Goal: Information Seeking & Learning: Learn about a topic

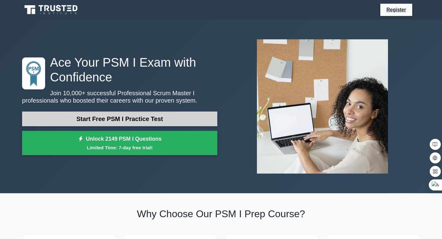
click at [117, 120] on link "Start Free PSM I Practice Test" at bounding box center [119, 118] width 195 height 15
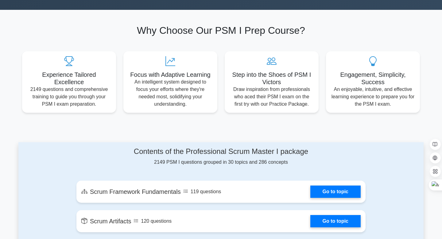
scroll to position [185, 0]
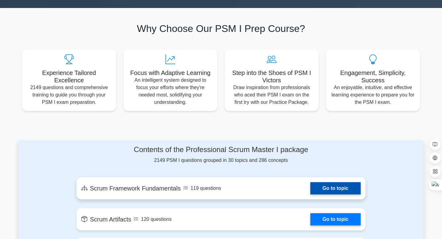
click at [343, 187] on link "Go to topic" at bounding box center [335, 188] width 50 height 12
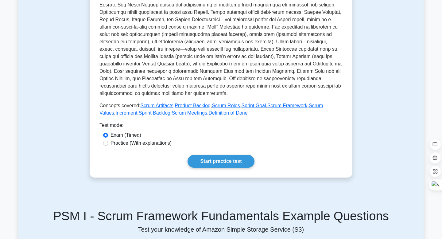
scroll to position [187, 0]
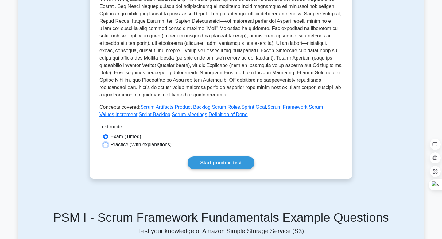
click at [105, 144] on input "Practice (With explanations)" at bounding box center [105, 144] width 5 height 5
radio input "true"
click at [215, 164] on link "Start practice test" at bounding box center [220, 162] width 67 height 13
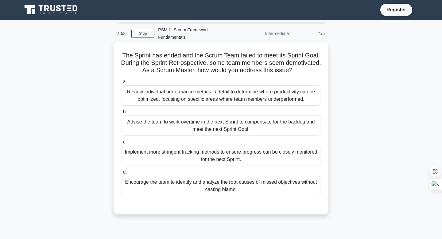
click at [208, 102] on div "Review individual performance metrics in detail to determine where productivity…" at bounding box center [220, 95] width 199 height 20
click at [121, 84] on input "a. Review individual performance metrics in detail to determine where productiv…" at bounding box center [121, 82] width 0 height 4
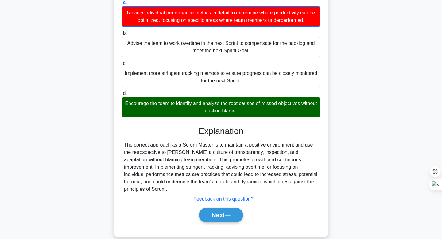
scroll to position [80, 0]
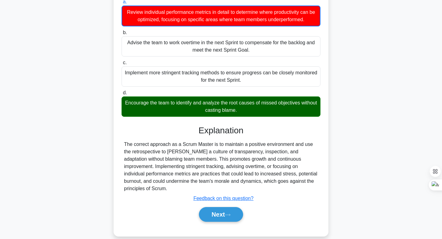
click at [220, 107] on div "Encourage the team to identify and analyze the root causes of missed objectives…" at bounding box center [220, 106] width 199 height 20
click at [121, 95] on input "d. Encourage the team to identify and analyze the root causes of missed objecti…" at bounding box center [121, 93] width 0 height 4
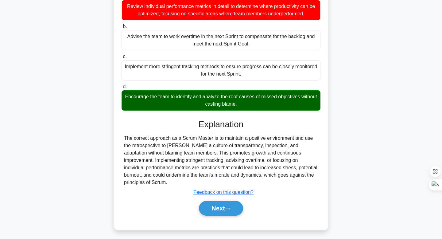
scroll to position [87, 0]
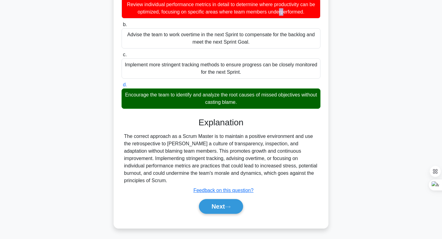
drag, startPoint x: 210, startPoint y: 5, endPoint x: 213, endPoint y: 6, distance: 3.2
click at [213, 6] on div "Review individual performance metrics in detail to determine where productivity…" at bounding box center [220, 8] width 199 height 20
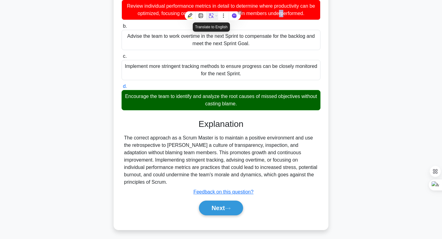
click at [206, 18] on div at bounding box center [210, 16] width 9 height 6
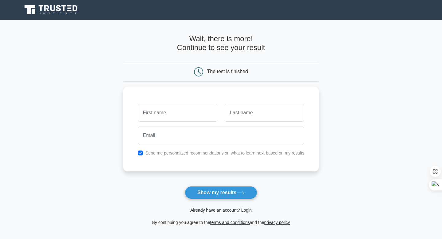
click at [206, 18] on nav "Register" at bounding box center [221, 10] width 442 height 20
